Goal: Information Seeking & Learning: Learn about a topic

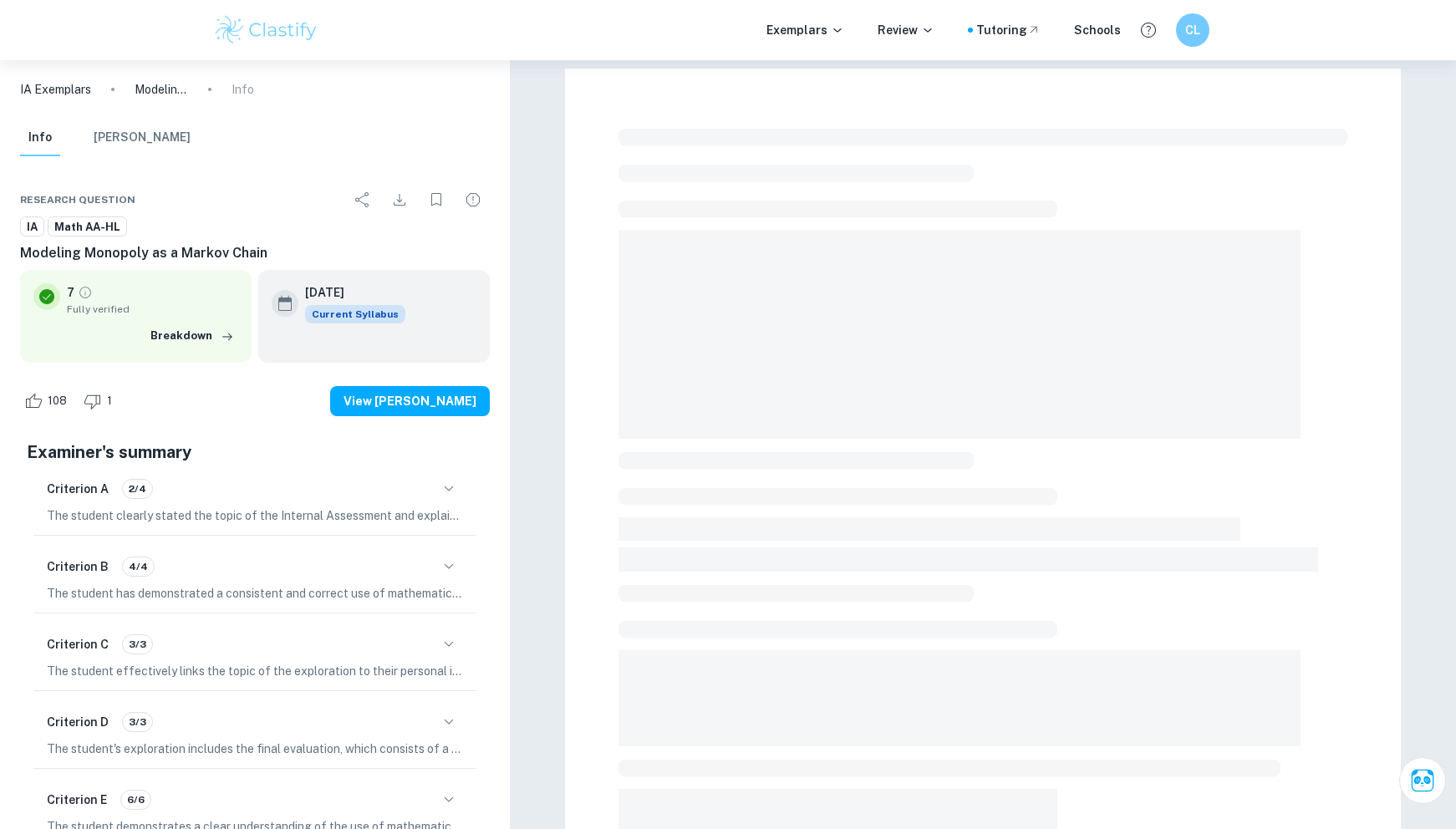
checkbox input "true"
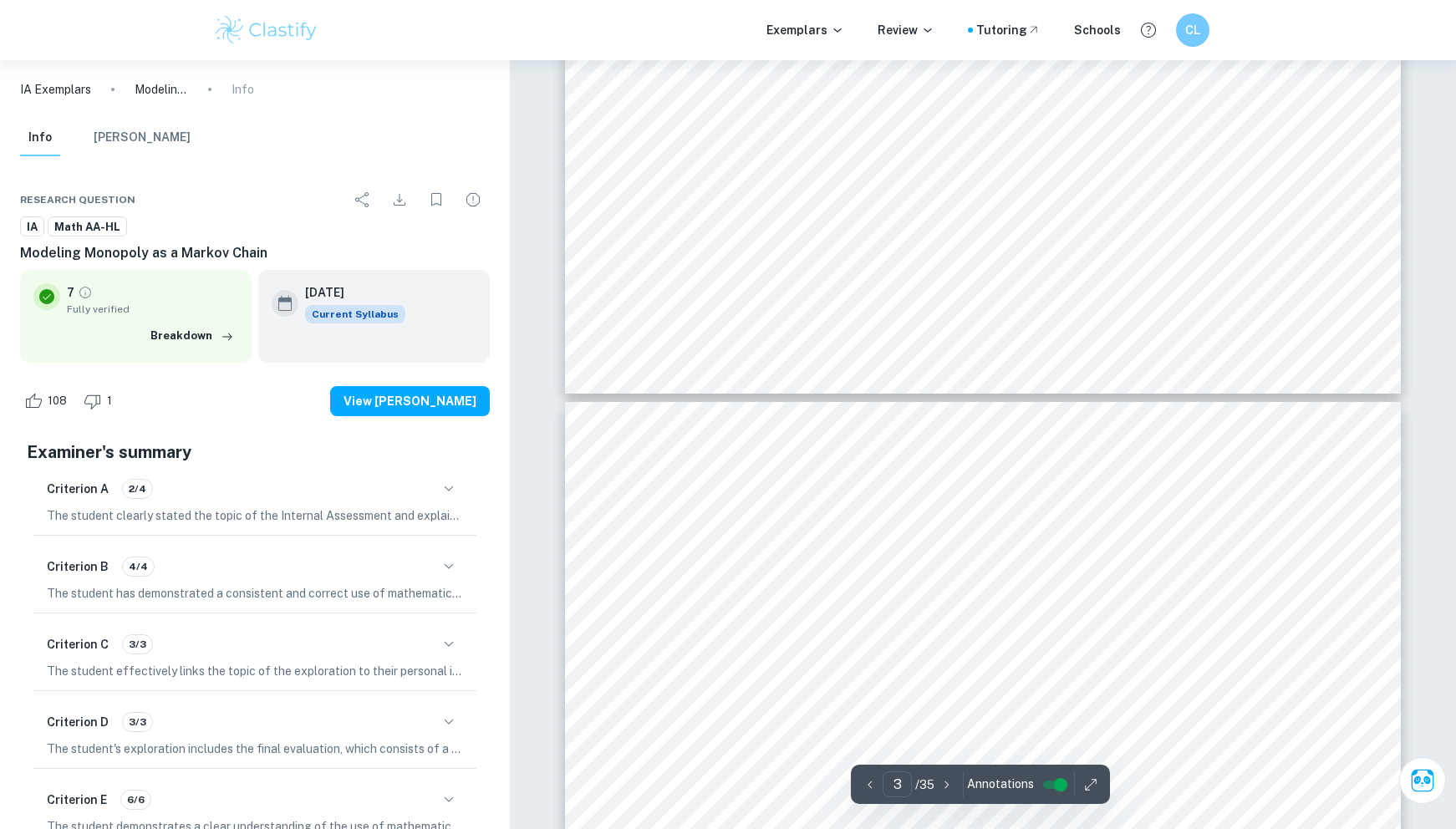
type input "4"
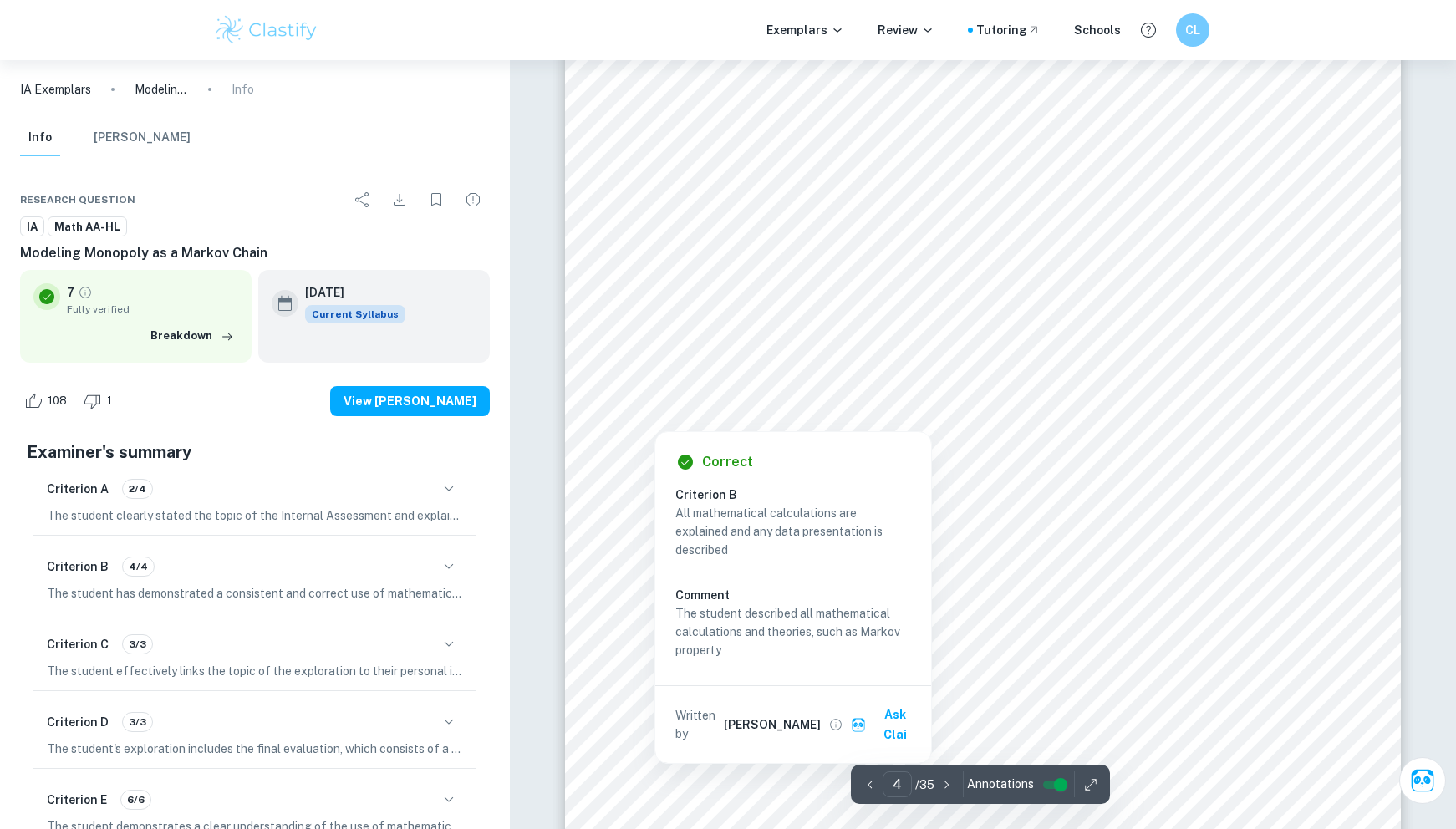
scroll to position [3809, 0]
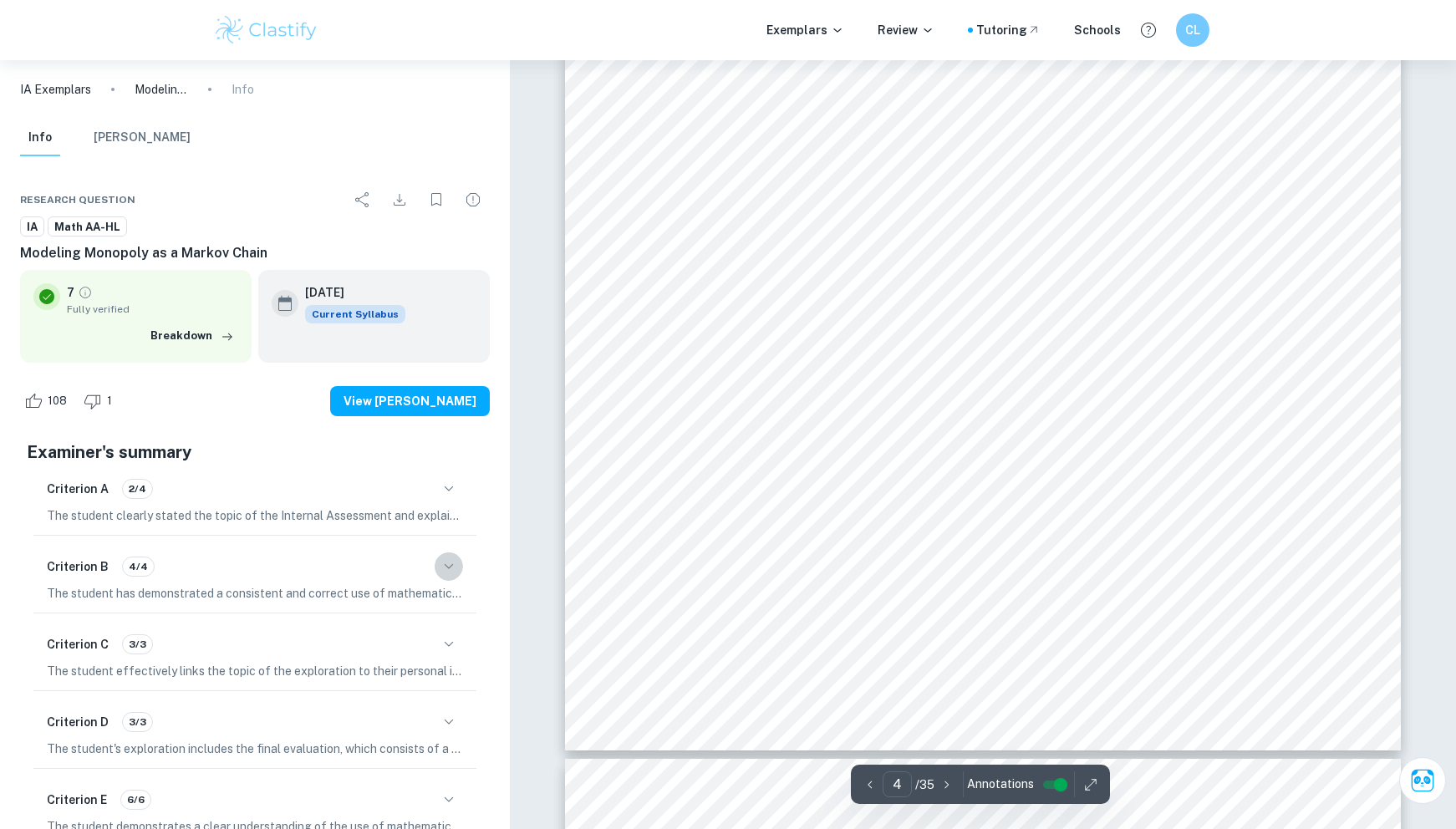
click at [455, 577] on button "button" at bounding box center [449, 566] width 28 height 28
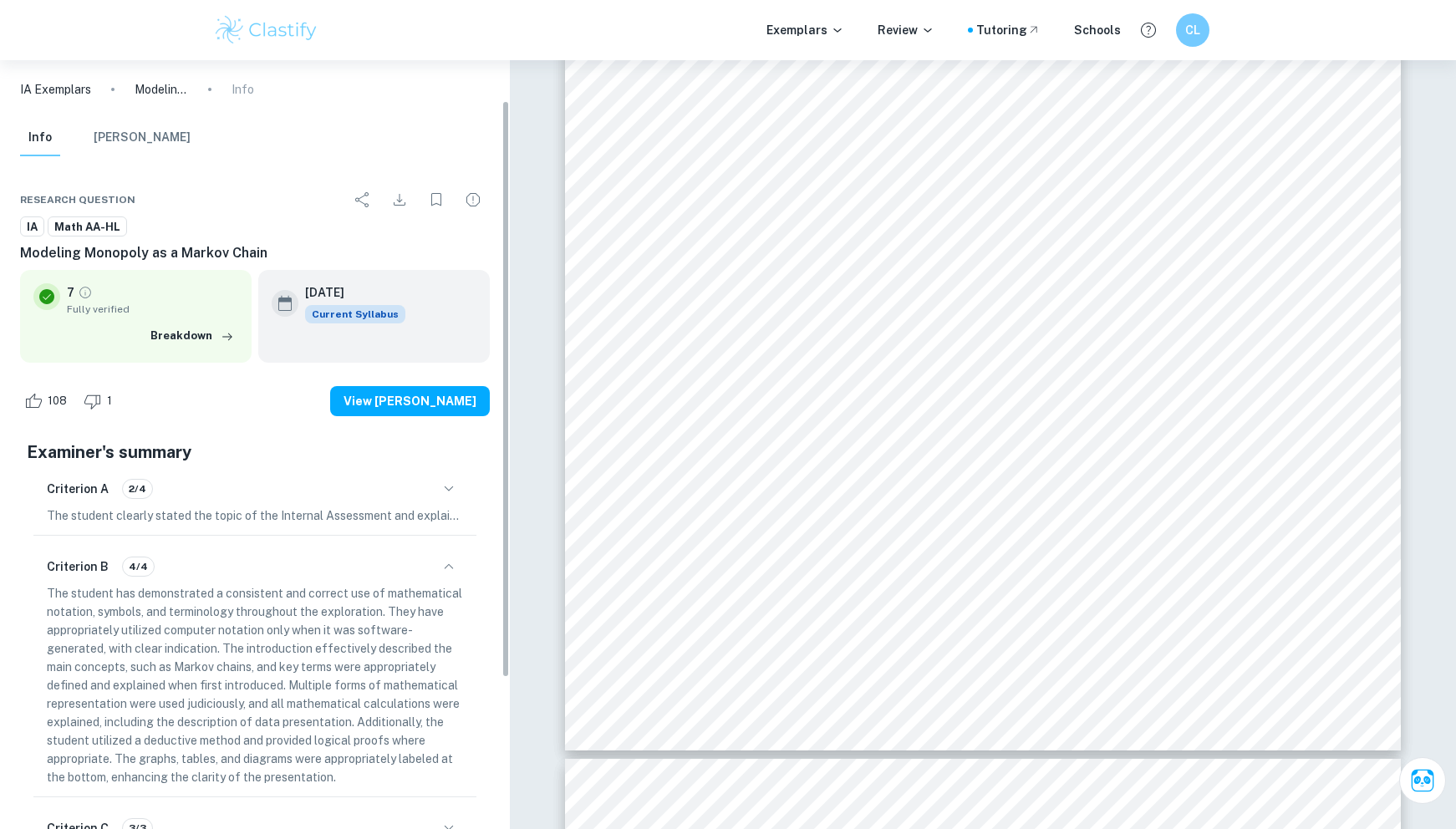
scroll to position [85, 0]
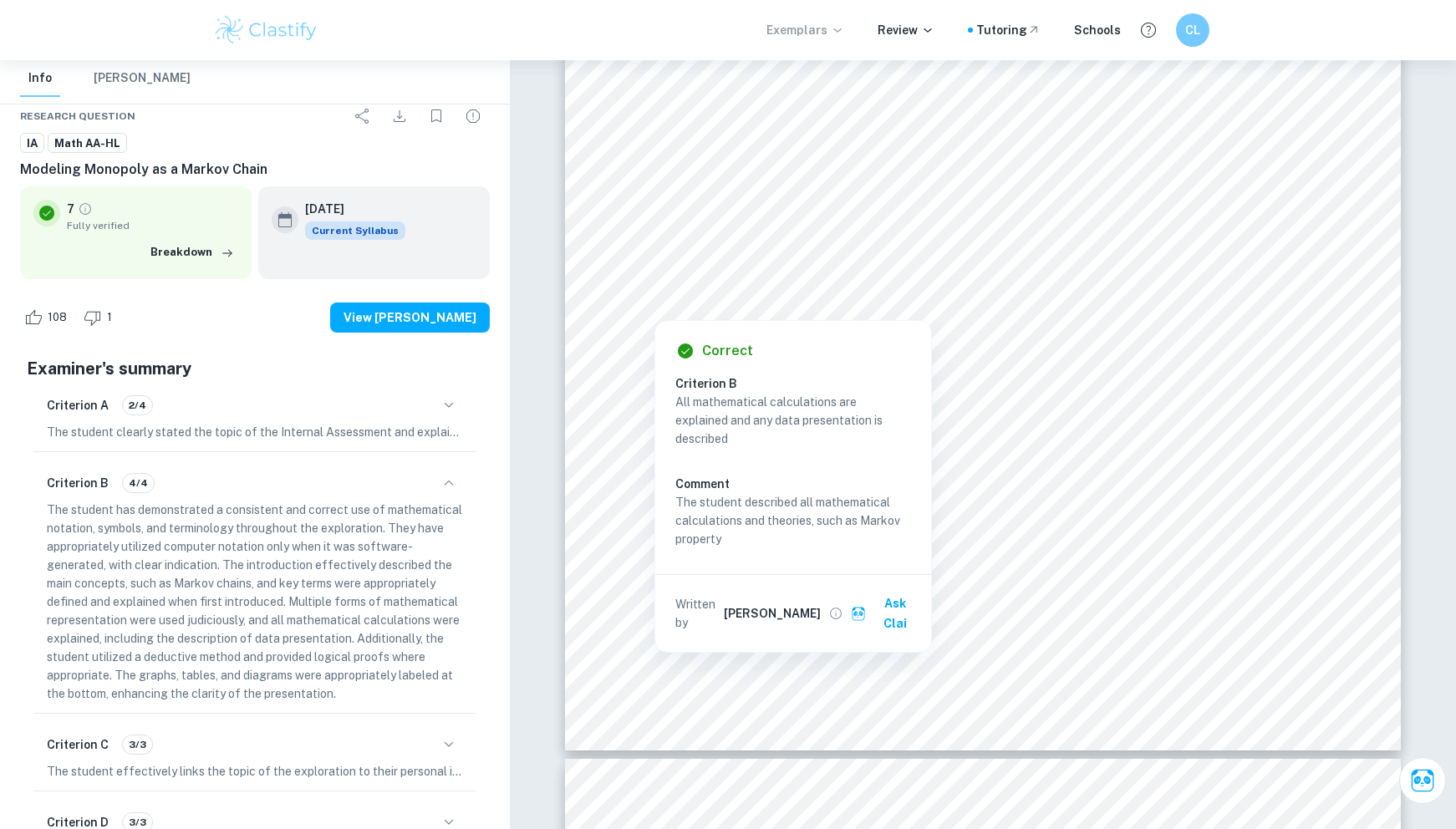
click at [823, 28] on p "Exemplars" at bounding box center [805, 30] width 77 height 19
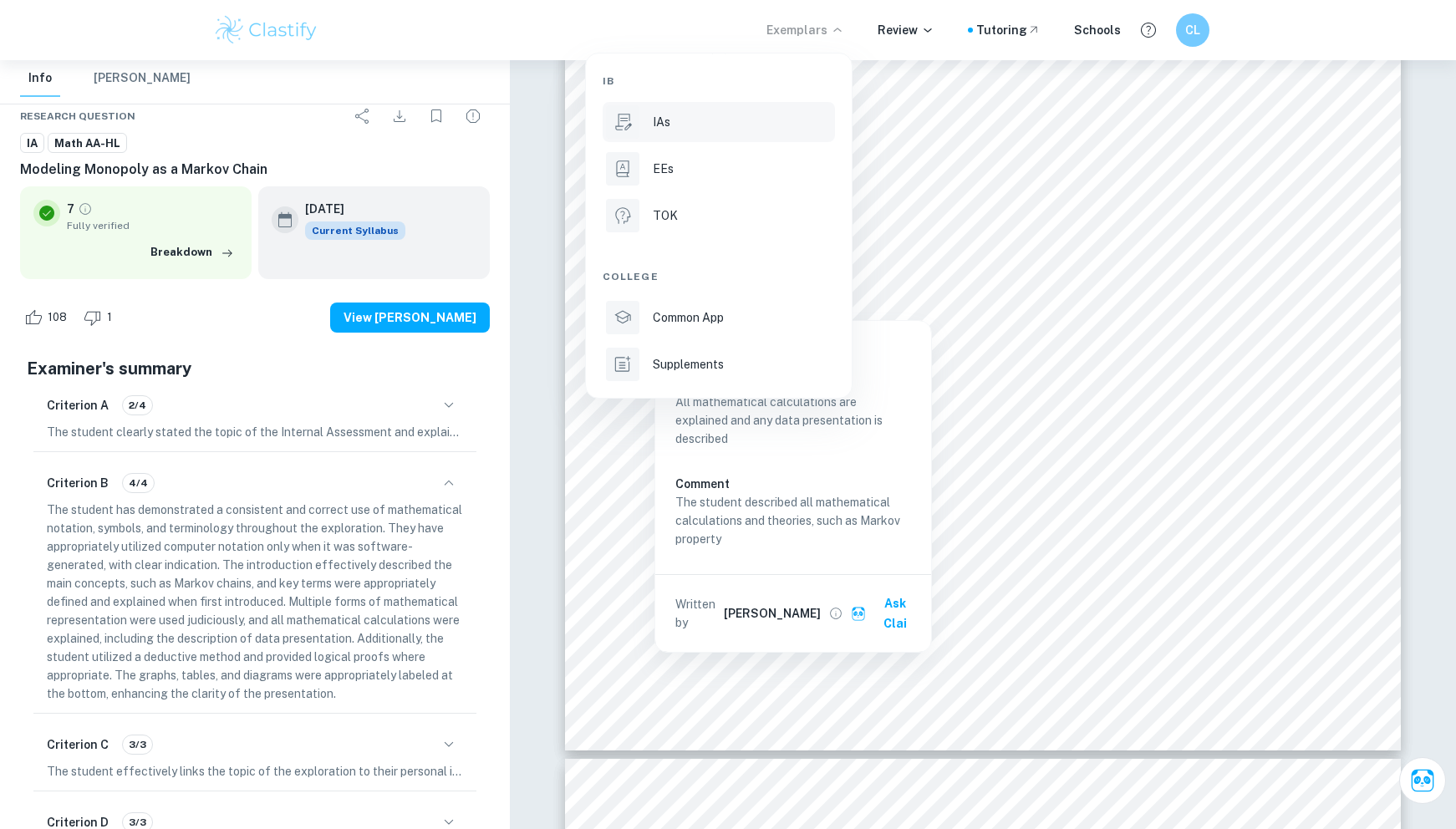
click at [663, 120] on p "IAs" at bounding box center [661, 122] width 18 height 19
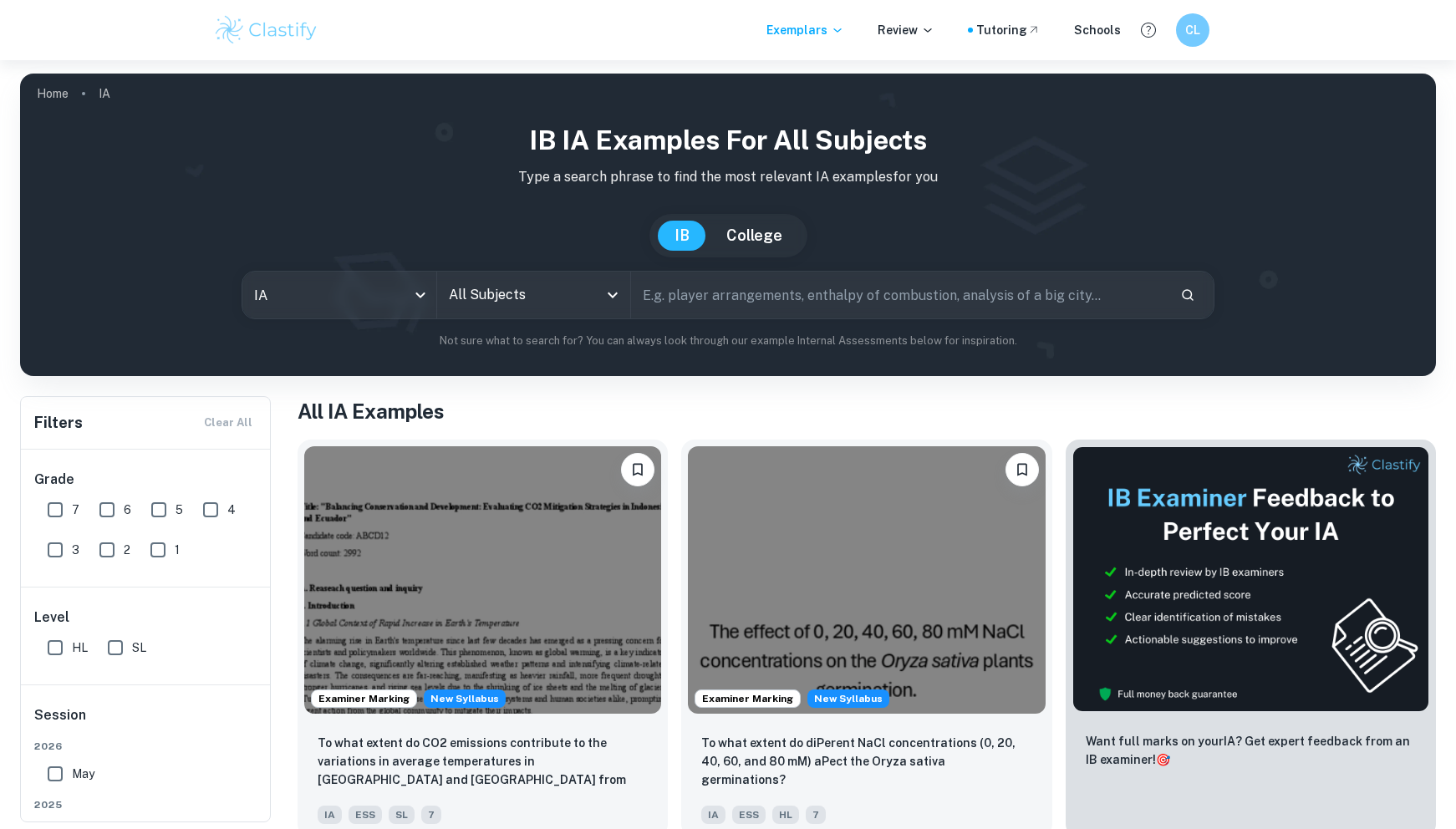
click at [702, 286] on input "text" at bounding box center [898, 295] width 535 height 47
click at [612, 301] on icon "Open" at bounding box center [612, 294] width 20 height 20
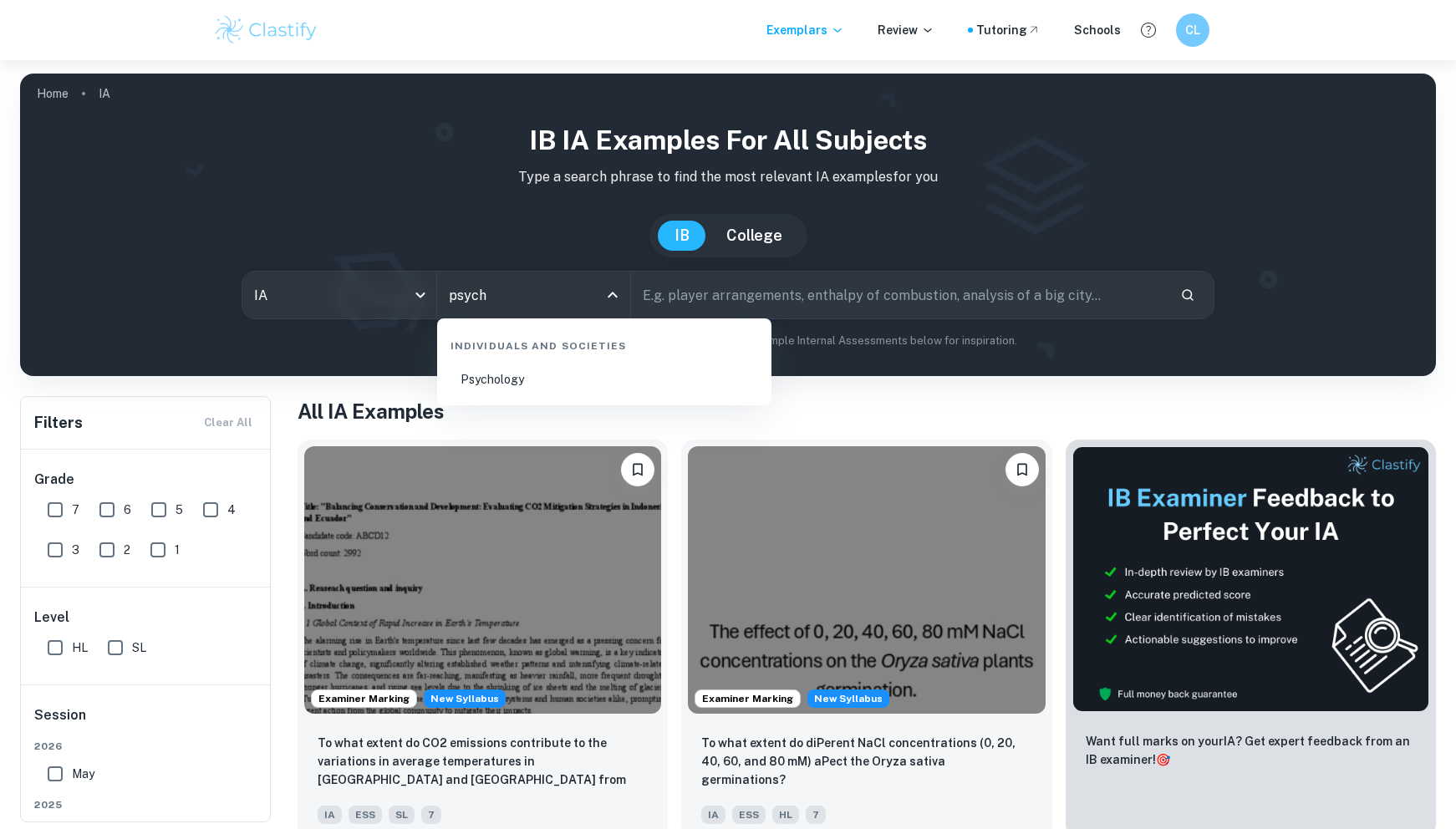
click at [579, 393] on li "Psychology" at bounding box center [604, 379] width 320 height 39
type input "Psychology"
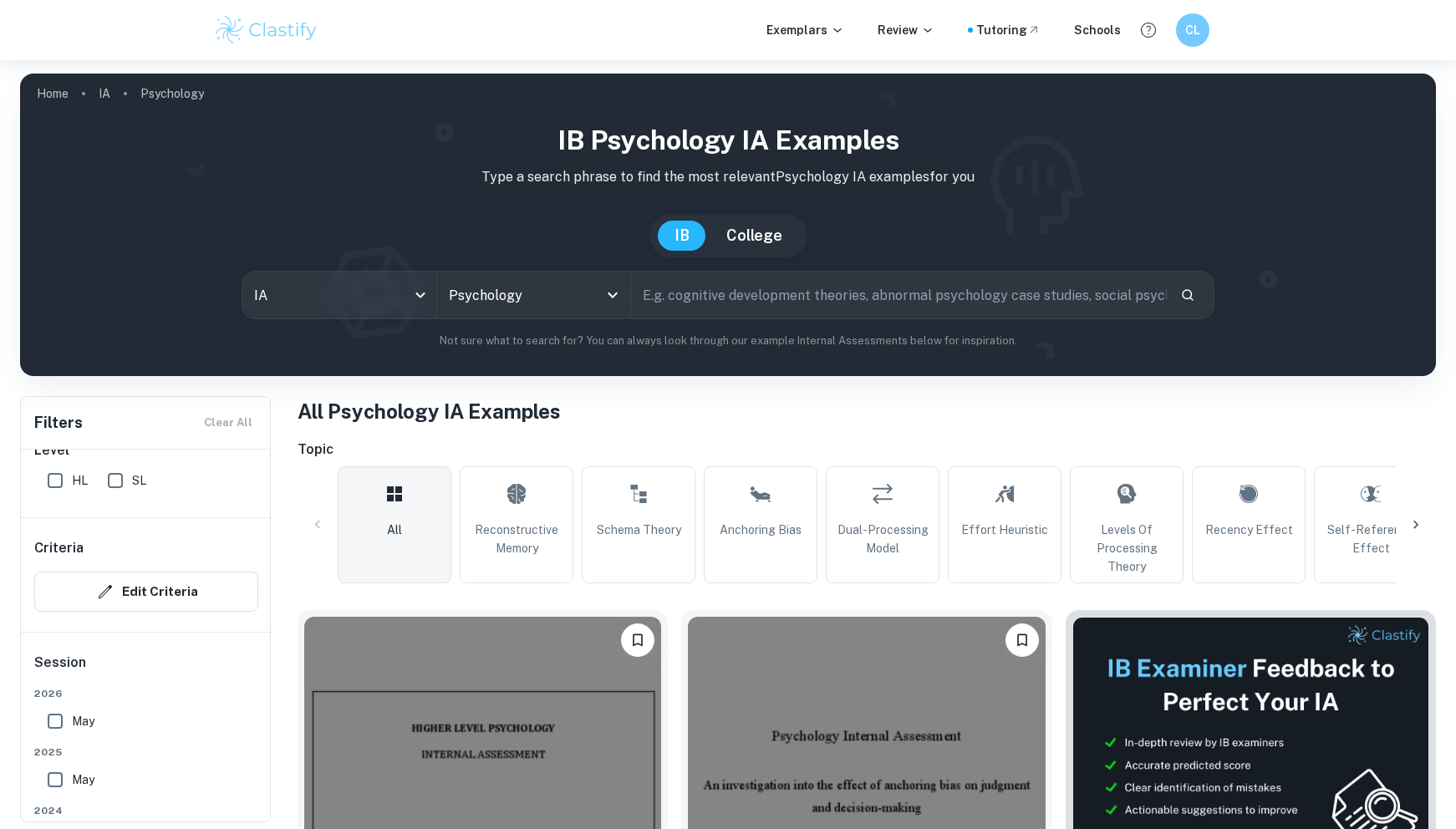
click at [806, 297] on input "text" at bounding box center [898, 295] width 535 height 47
type input "self"
type input "facial feedback hypothesis"
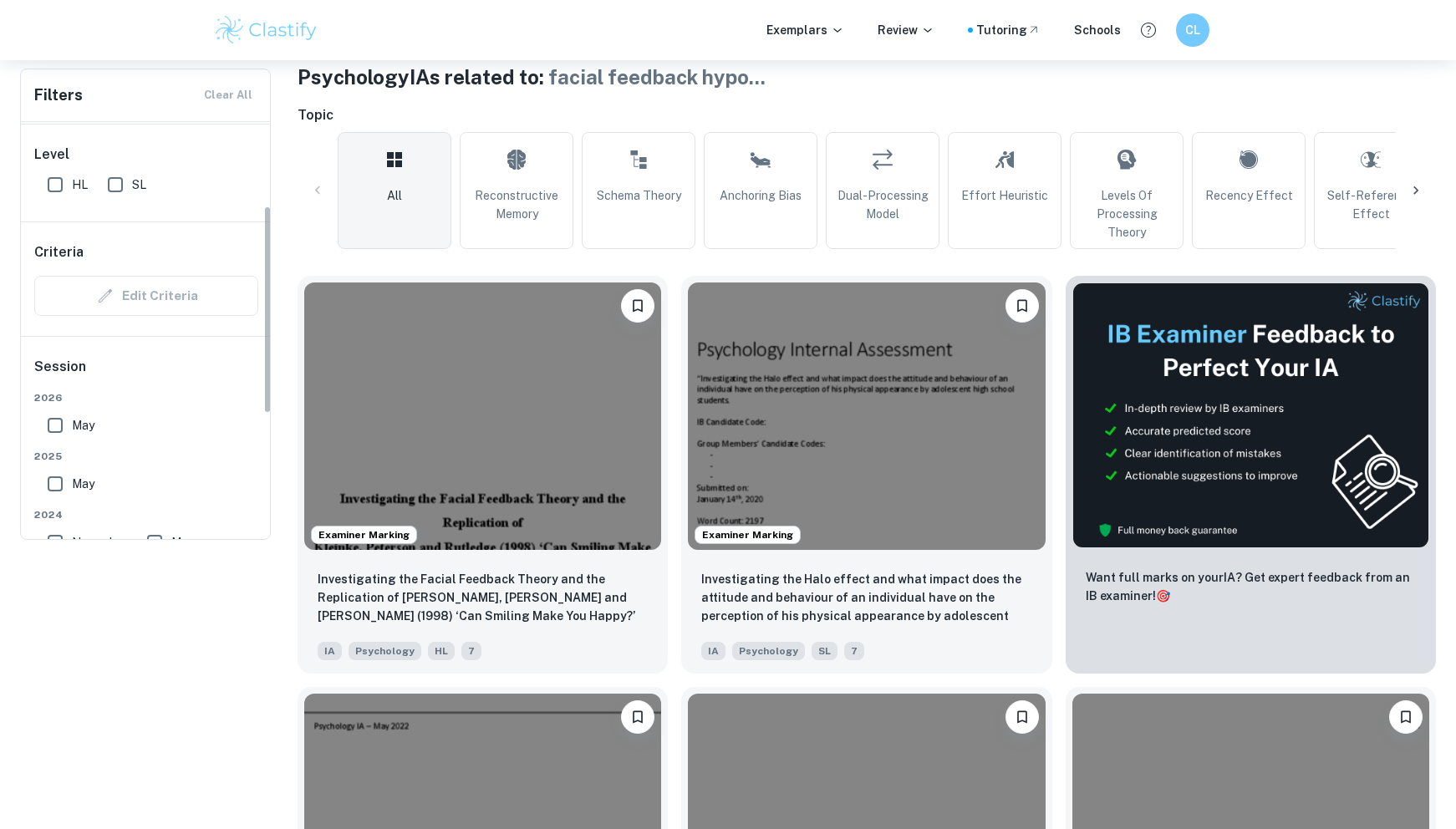
scroll to position [167, 0]
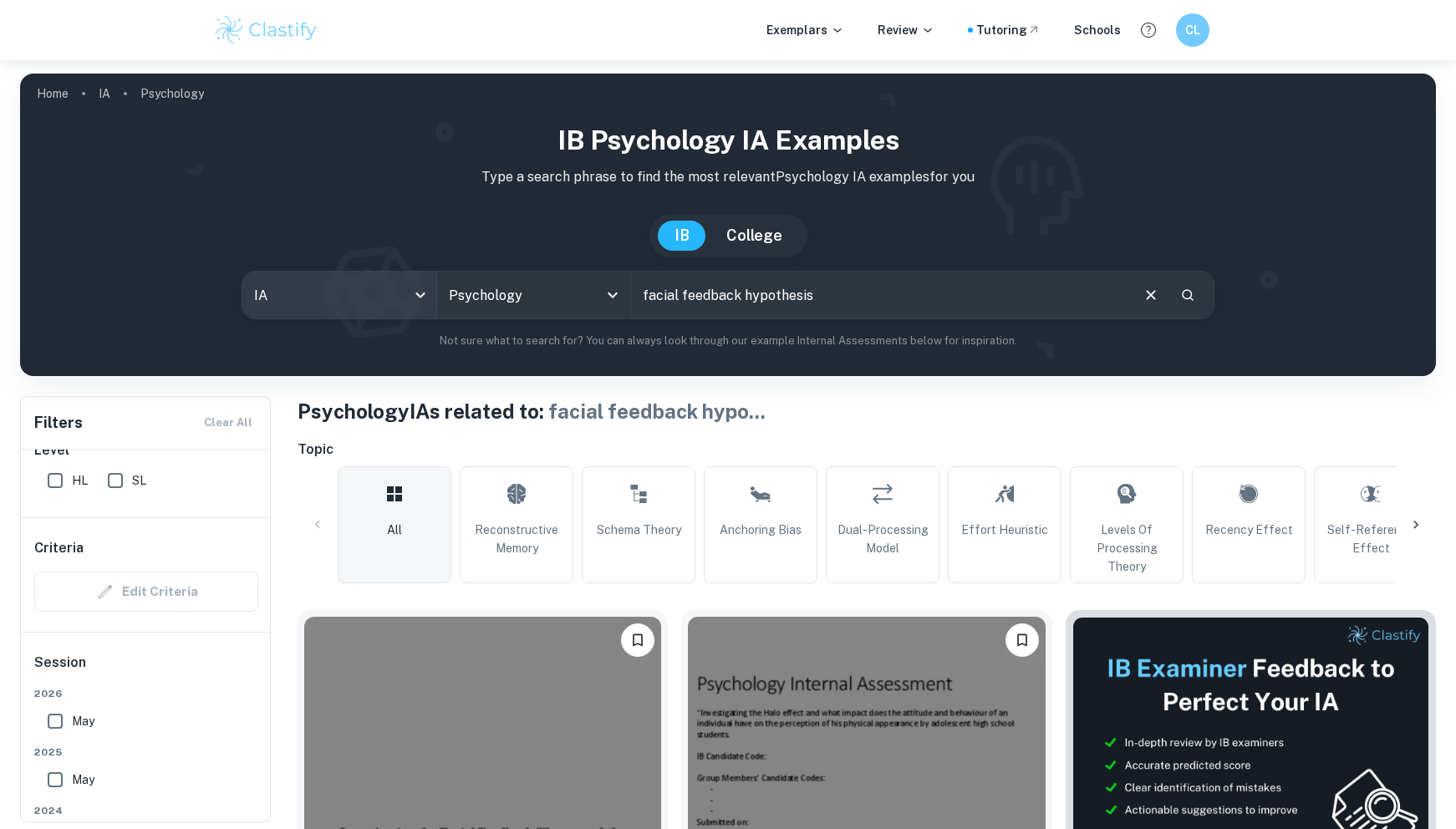
drag, startPoint x: 846, startPoint y: 290, endPoint x: 303, endPoint y: 283, distance: 543.0
click at [303, 283] on div "IA ia All Subjects Psychology All Subjects facial feedback hypothesis ​" at bounding box center [727, 294] width 972 height 48
type input "[PERSON_NAME] 1988"
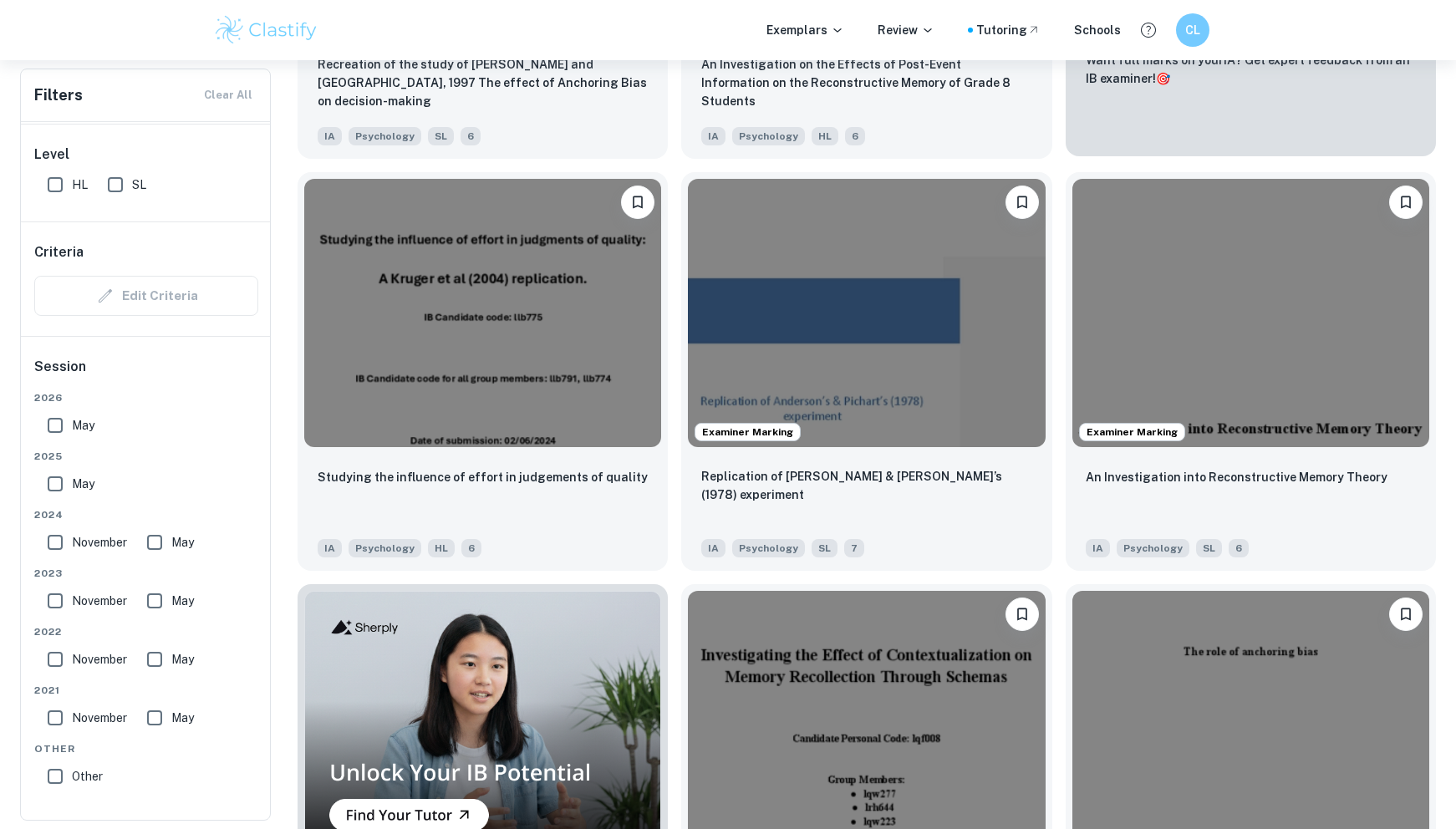
scroll to position [1169, 0]
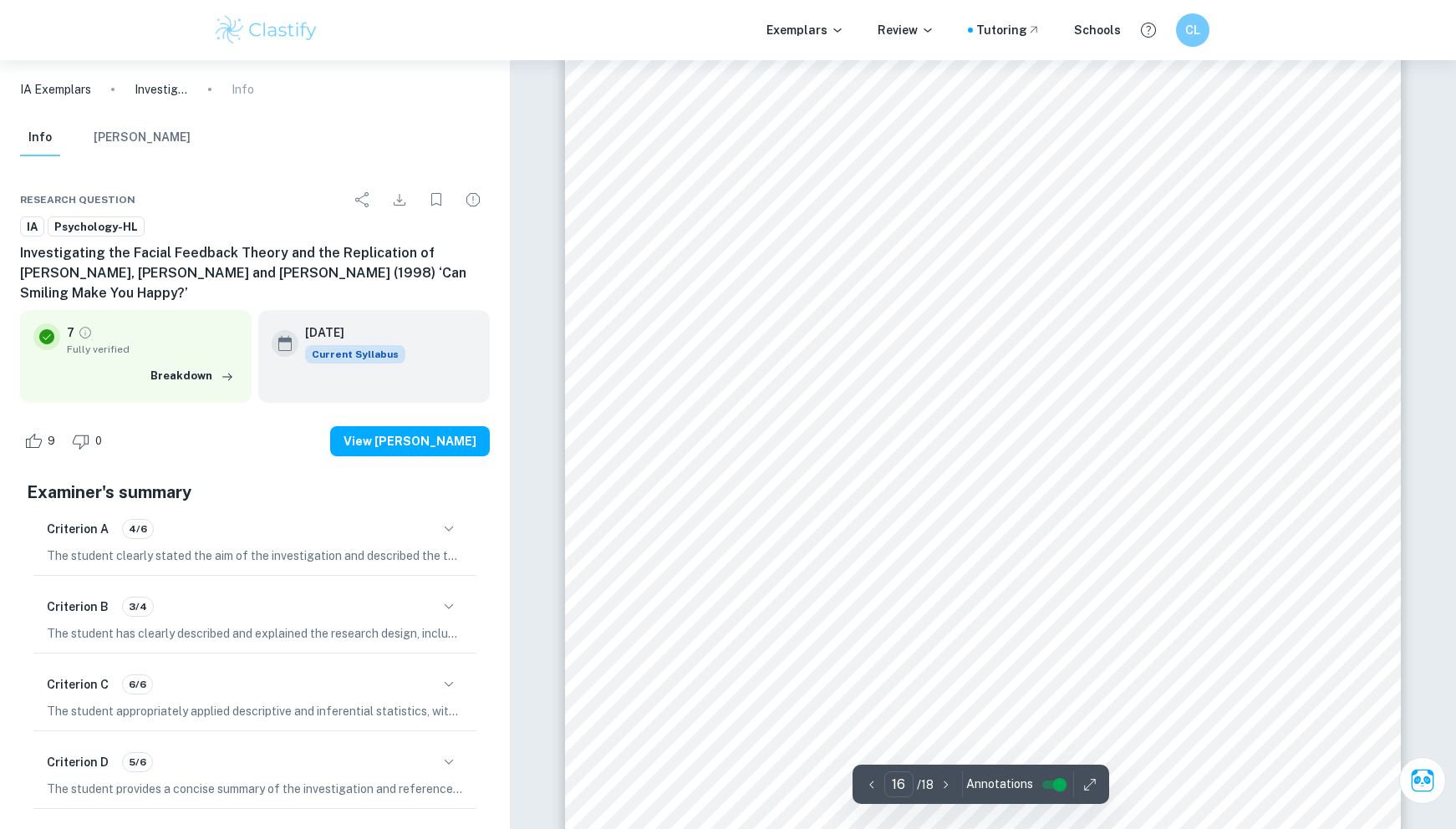
scroll to position [18877, 0]
type input "17"
